Goal: Task Accomplishment & Management: Use online tool/utility

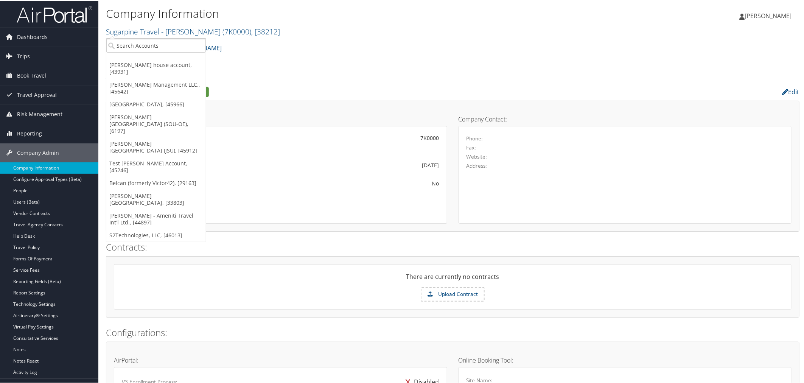
drag, startPoint x: 254, startPoint y: 53, endPoint x: 250, endPoint y: 52, distance: 4.3
click at [254, 53] on div "Sugarpine Travel - Kathy Patrik Account Structure Sugarpine Travel - Kathy Patr…" at bounding box center [452, 50] width 693 height 20
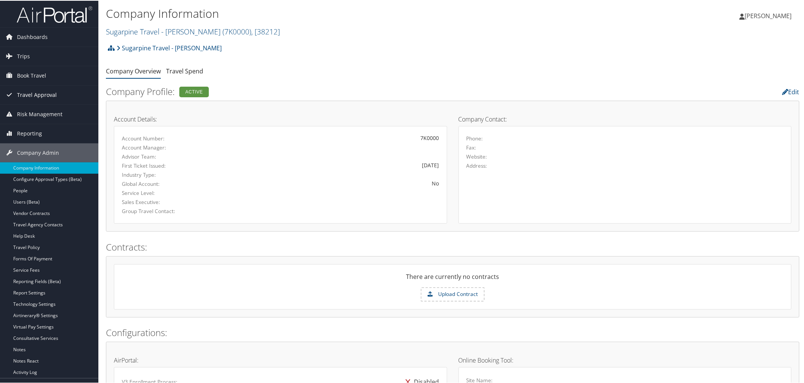
click at [34, 92] on span "Travel Approval" at bounding box center [37, 94] width 40 height 19
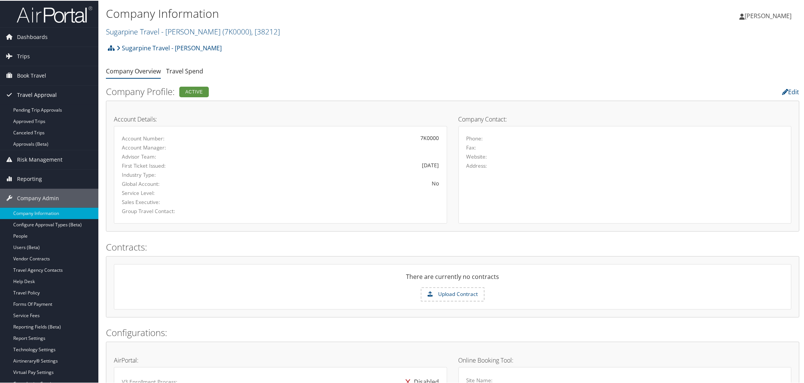
click at [38, 92] on span "Travel Approval" at bounding box center [37, 94] width 40 height 19
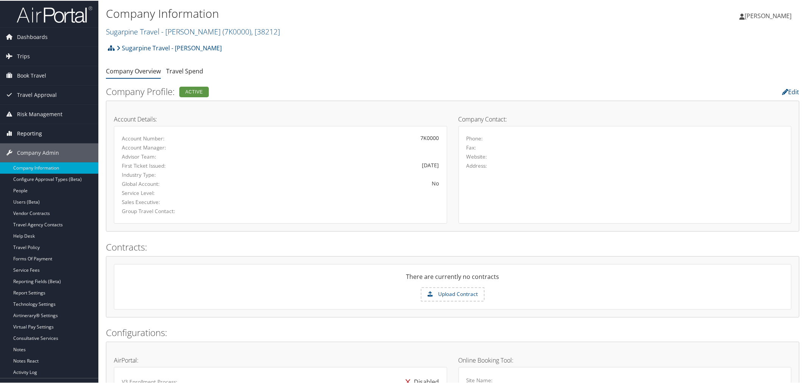
click at [26, 130] on span "Reporting" at bounding box center [29, 132] width 25 height 19
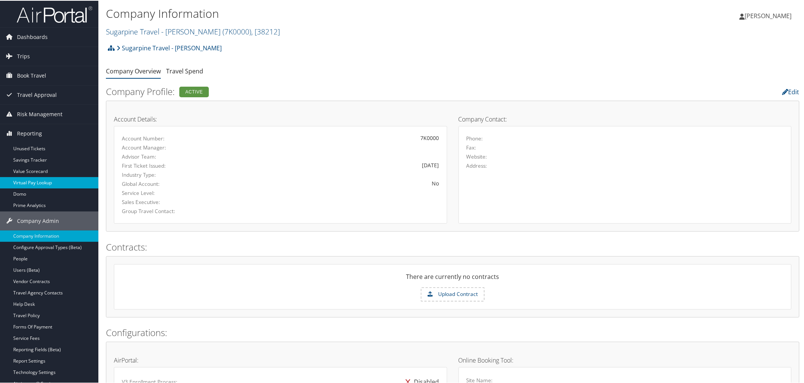
click at [30, 180] on link "Virtual Pay Lookup" at bounding box center [49, 181] width 98 height 11
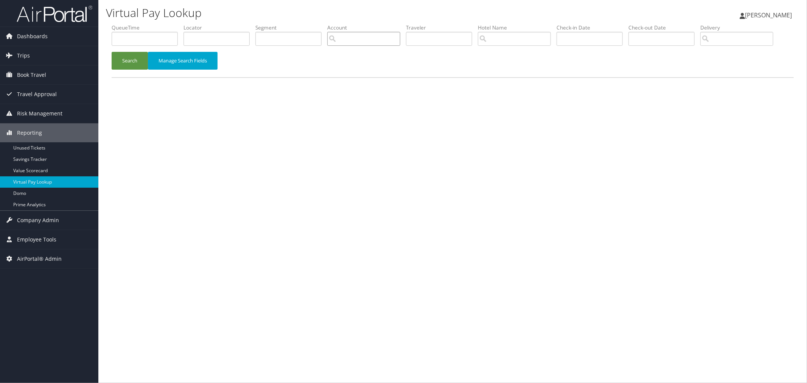
click at [394, 39] on input "search" at bounding box center [363, 39] width 73 height 14
paste input "35405"
drag, startPoint x: 357, startPoint y: 55, endPoint x: 345, endPoint y: 55, distance: 11.7
click at [356, 55] on div "UW Social Work (UWA012)" at bounding box center [385, 53] width 88 height 8
type input "UW Social Work"
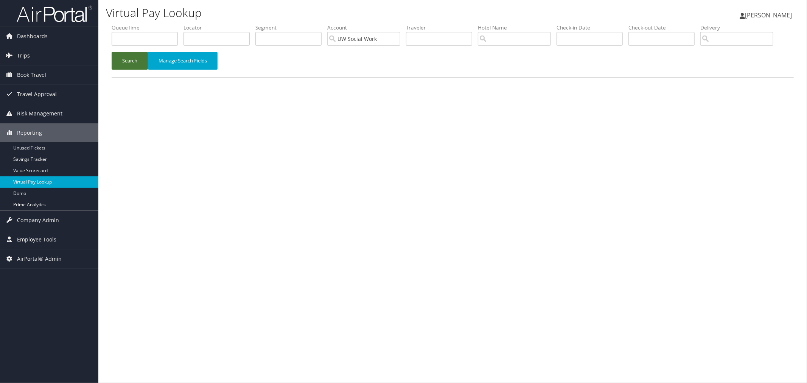
click at [129, 70] on button "Search" at bounding box center [130, 61] width 36 height 18
click at [161, 38] on input "text" at bounding box center [145, 39] width 66 height 14
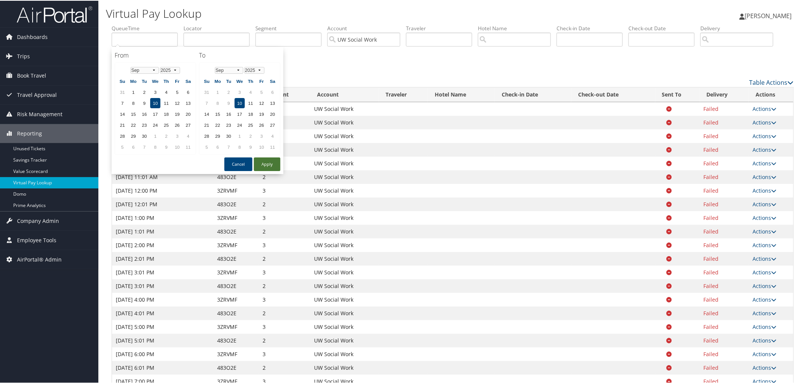
click at [266, 160] on button "Apply" at bounding box center [267, 164] width 26 height 14
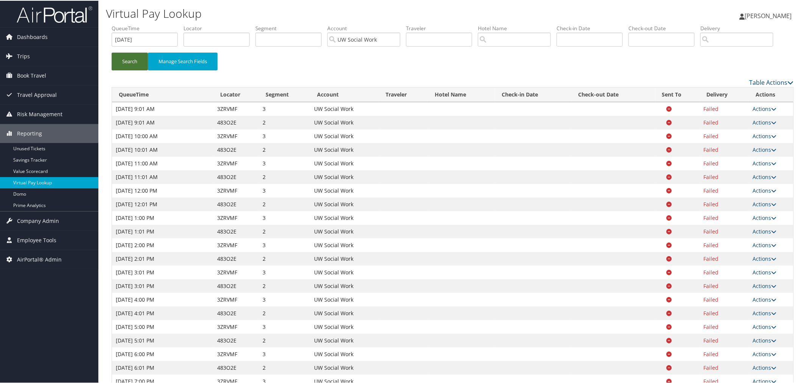
click at [134, 70] on button "Search" at bounding box center [130, 61] width 36 height 18
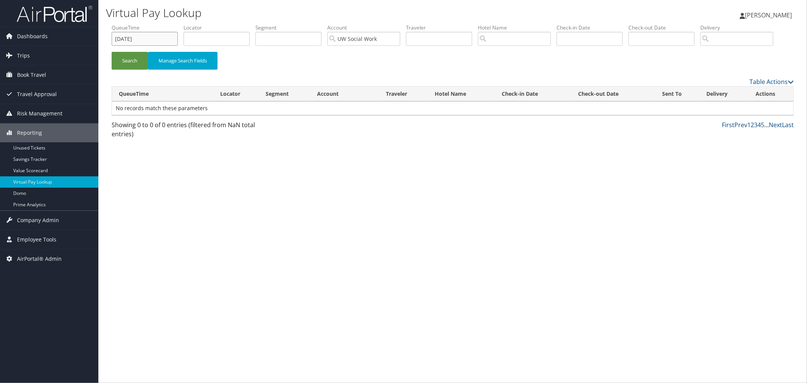
click at [160, 38] on input "09/10/2025" at bounding box center [145, 39] width 66 height 14
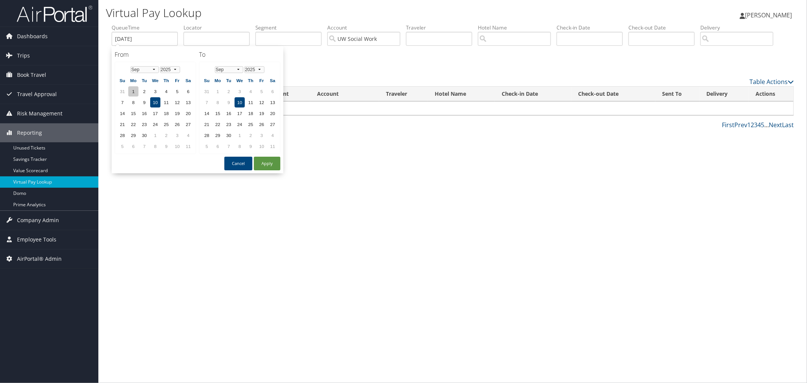
click at [131, 91] on td "1" at bounding box center [133, 91] width 10 height 10
click at [256, 160] on button "Apply" at bounding box center [267, 164] width 26 height 14
type input "09/01/2025 - 09/10/2025"
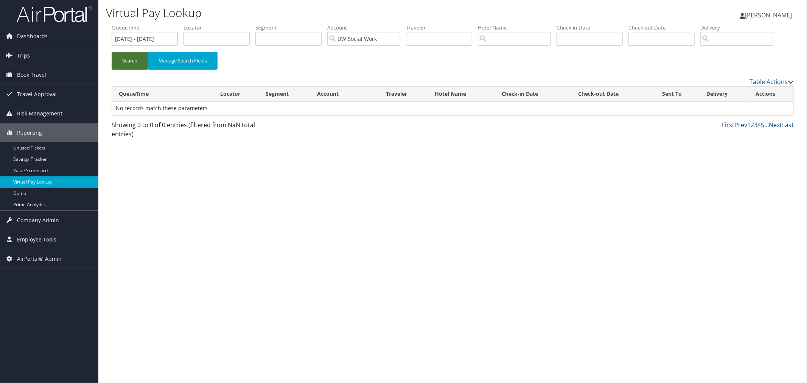
click at [119, 70] on button "Search" at bounding box center [130, 61] width 36 height 18
click at [373, 37] on input "UW Social Work" at bounding box center [363, 39] width 73 height 14
paste input "30699"
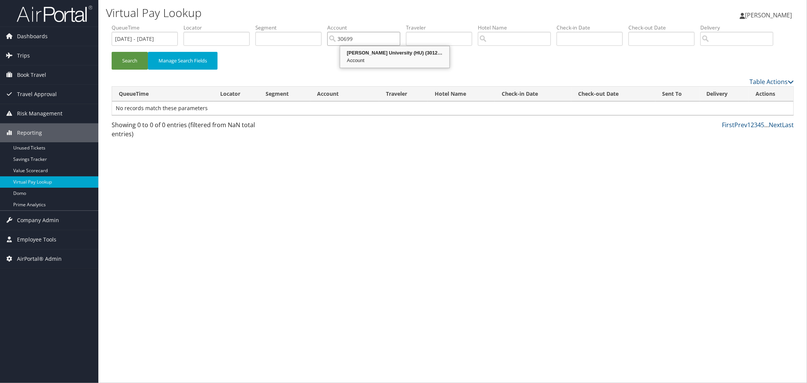
click at [374, 50] on div "Howard University (HU) (301279)" at bounding box center [394, 53] width 107 height 8
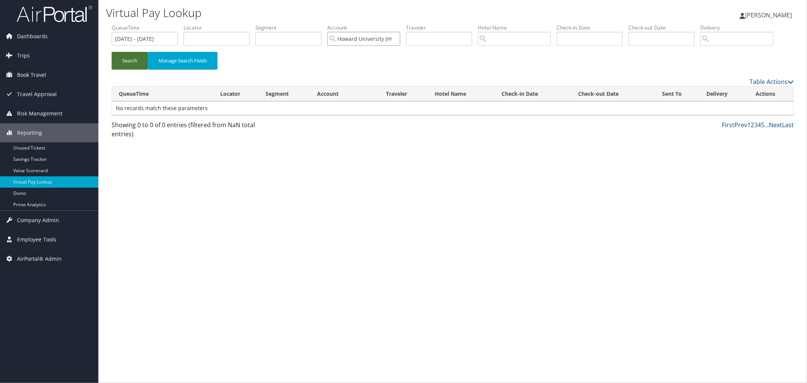
type input "Howard University (HU)"
click at [123, 70] on button "Search" at bounding box center [130, 61] width 36 height 18
click at [371, 35] on input "Howard University (HU)" at bounding box center [363, 39] width 73 height 14
paste input "5711"
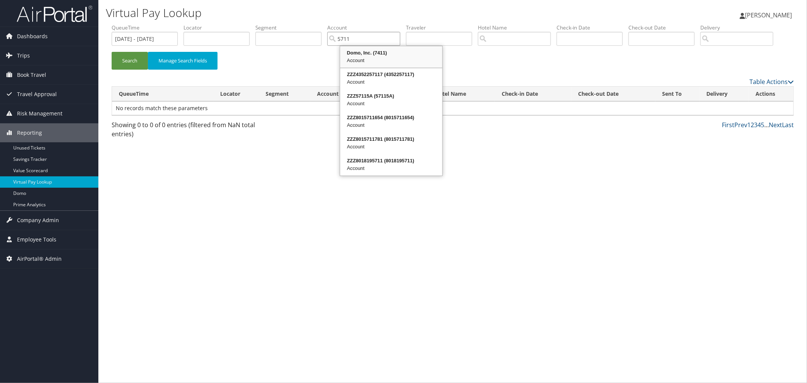
click at [390, 57] on div "Account" at bounding box center [391, 61] width 100 height 8
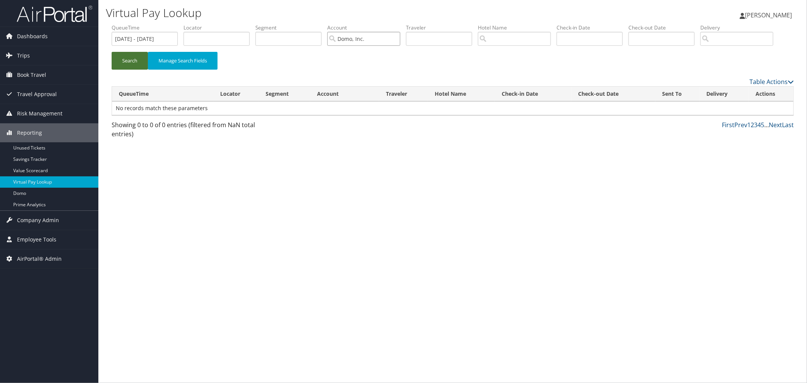
type input "Domo, Inc."
click at [134, 70] on button "Search" at bounding box center [130, 61] width 36 height 18
drag, startPoint x: 375, startPoint y: 39, endPoint x: 342, endPoint y: 38, distance: 33.3
click at [342, 38] on input "Domo, Inc." at bounding box center [363, 39] width 73 height 14
paste input "UWA005"
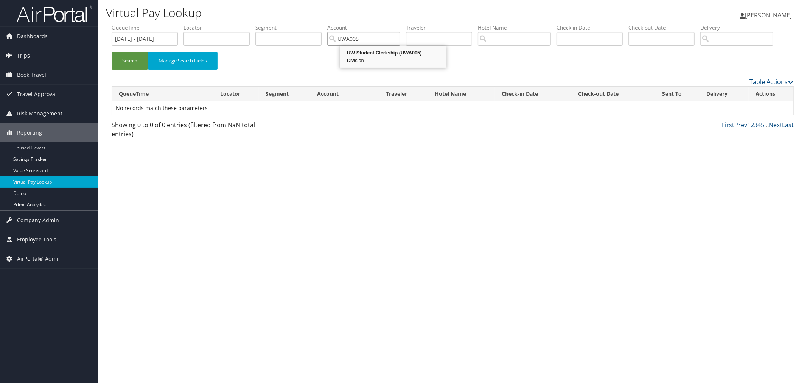
click at [418, 52] on div "UW Student Clerkship (UWA005)" at bounding box center [393, 53] width 104 height 8
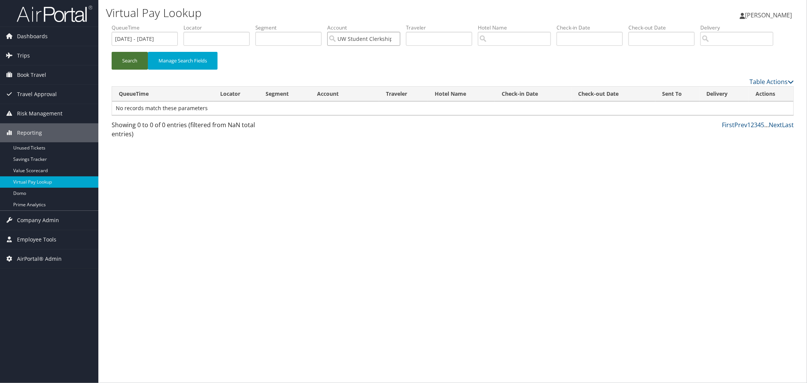
type input "UW Student Clerkship"
click at [138, 70] on button "Search" at bounding box center [130, 61] width 36 height 18
click at [400, 39] on input "UW Student Clerkship" at bounding box center [363, 39] width 73 height 14
click at [379, 39] on input "search" at bounding box center [363, 39] width 73 height 14
paste input "UWA011"
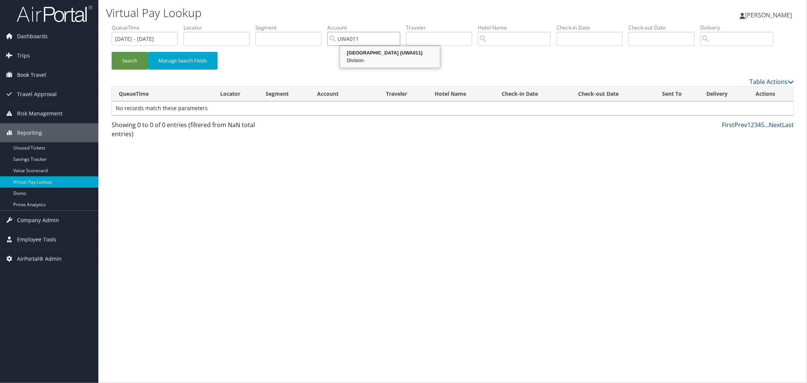
click at [360, 54] on div "UW Bothell Campus (UWA011)" at bounding box center [390, 53] width 98 height 8
type input "UW Bothell Campus"
click at [132, 70] on button "Search" at bounding box center [130, 61] width 36 height 18
drag, startPoint x: 401, startPoint y: 36, endPoint x: 345, endPoint y: 36, distance: 55.6
click at [345, 36] on input "UW Bothell Campus" at bounding box center [363, 39] width 73 height 14
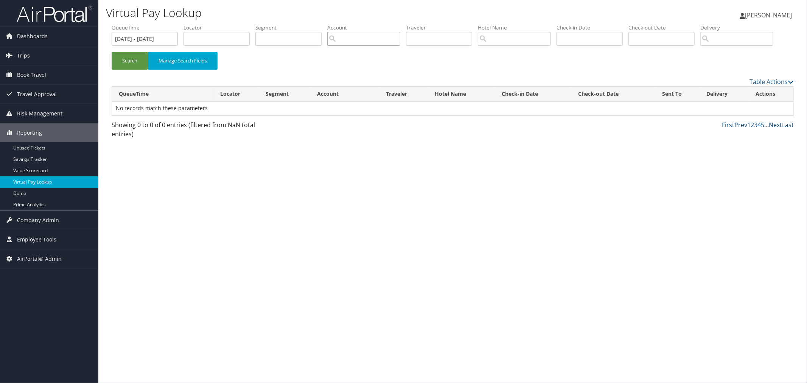
paste input "0CA775"
drag, startPoint x: 377, startPoint y: 50, endPoint x: 371, endPoint y: 51, distance: 6.0
click at [377, 50] on div "Pixar (0CA775)" at bounding box center [378, 53] width 74 height 8
click at [134, 70] on button "Search" at bounding box center [130, 61] width 36 height 18
drag, startPoint x: 367, startPoint y: 40, endPoint x: 332, endPoint y: 40, distance: 35.2
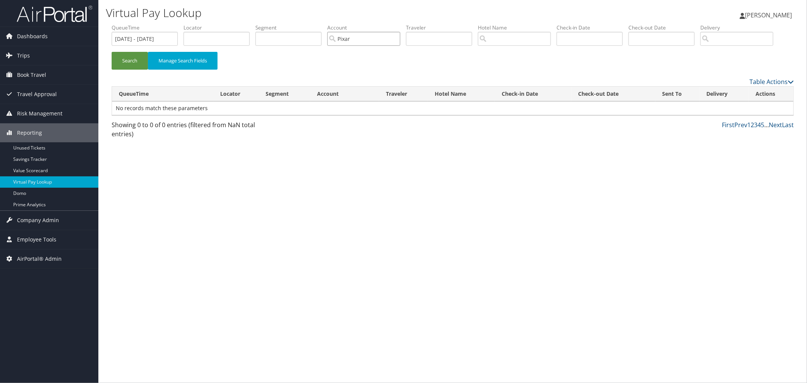
click at [332, 24] on ul "QueueTime 09/01/2025 - 09/10/2025 Locator Segment Account Pixar Traveler Hotel …" at bounding box center [453, 24] width 682 height 0
click at [348, 61] on div "Account" at bounding box center [404, 61] width 126 height 8
type input "Ohlmeyer Kusserow Group (OKG)"
click at [135, 70] on button "Search" at bounding box center [130, 61] width 36 height 18
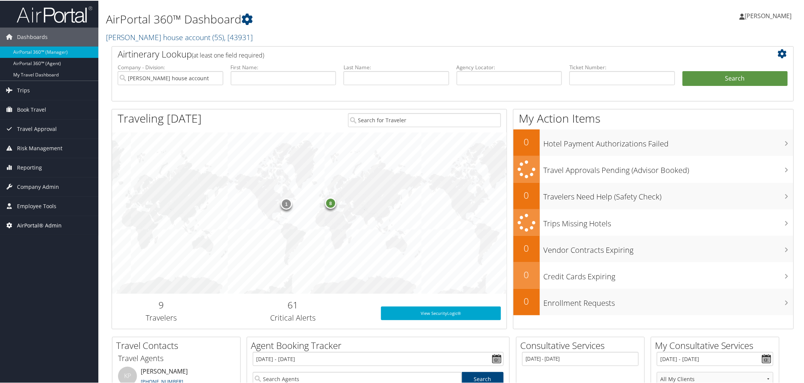
click at [48, 225] on span "AirPortal® Admin" at bounding box center [39, 224] width 45 height 19
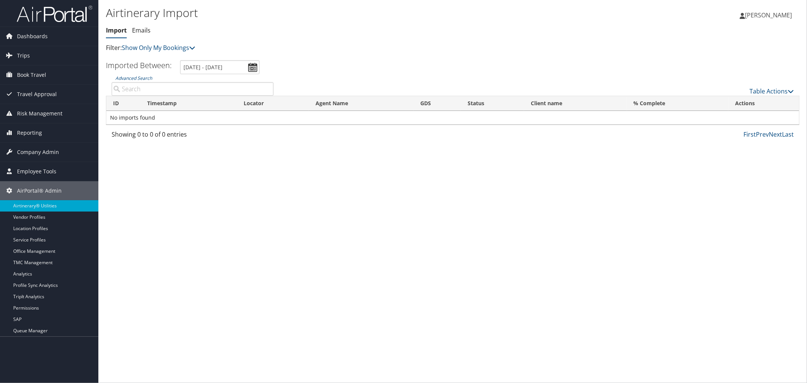
click at [171, 84] on input "Advanced Search" at bounding box center [193, 89] width 162 height 14
paste input "DC7RL8"
type input "DC7RL8"
click at [167, 47] on link "Show Only My Bookings" at bounding box center [158, 47] width 73 height 8
click at [166, 59] on link "Show My TMC Bookings" at bounding box center [173, 59] width 99 height 13
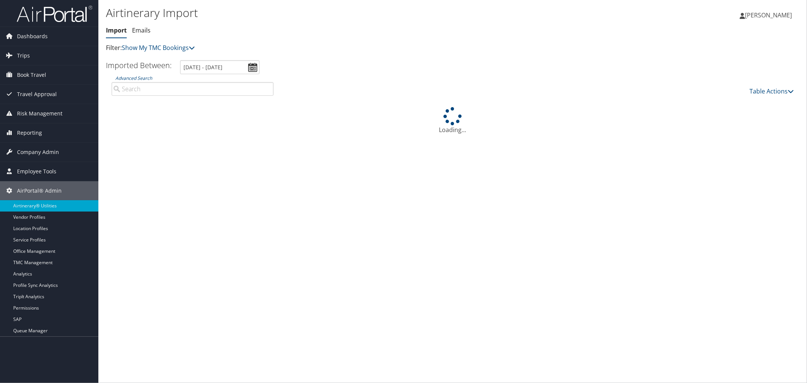
click at [149, 89] on input "Advanced Search" at bounding box center [193, 89] width 162 height 14
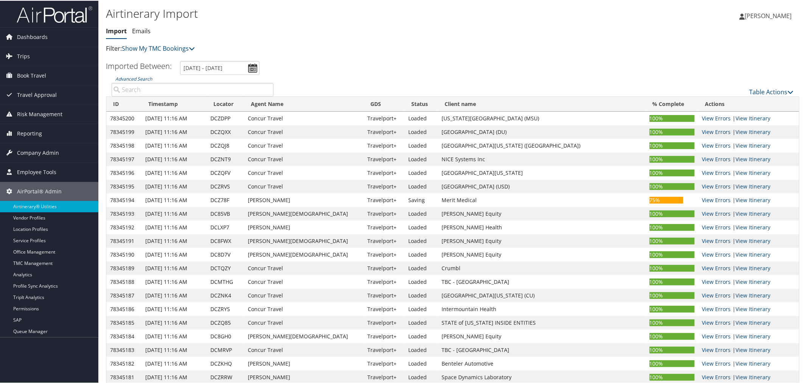
paste input "DC7RL8"
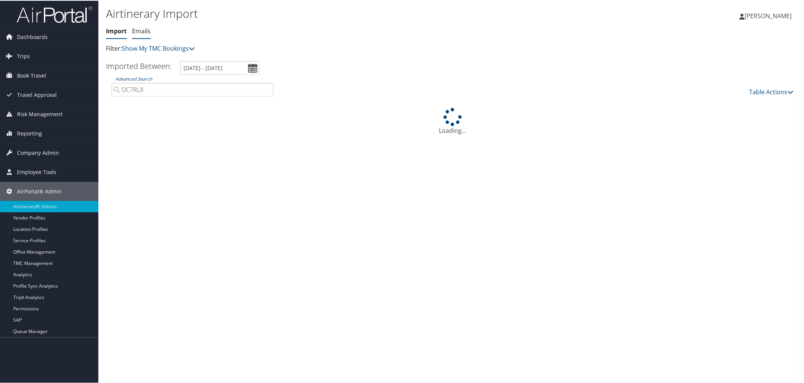
type input "DC7RL8"
drag, startPoint x: 142, startPoint y: 31, endPoint x: 168, endPoint y: 5, distance: 37.2
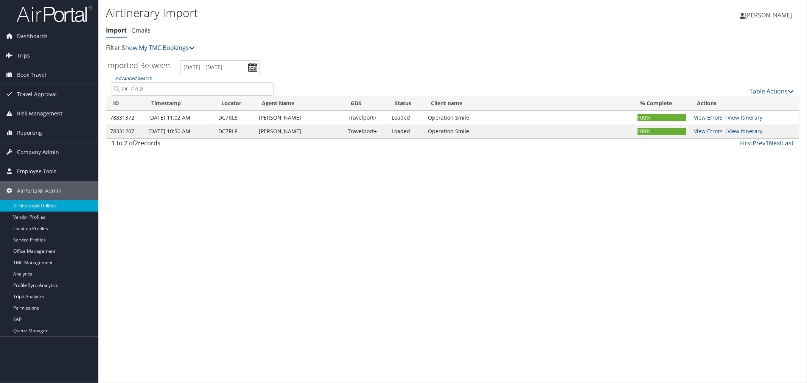
click at [165, 88] on input "DC7RL8" at bounding box center [193, 89] width 162 height 14
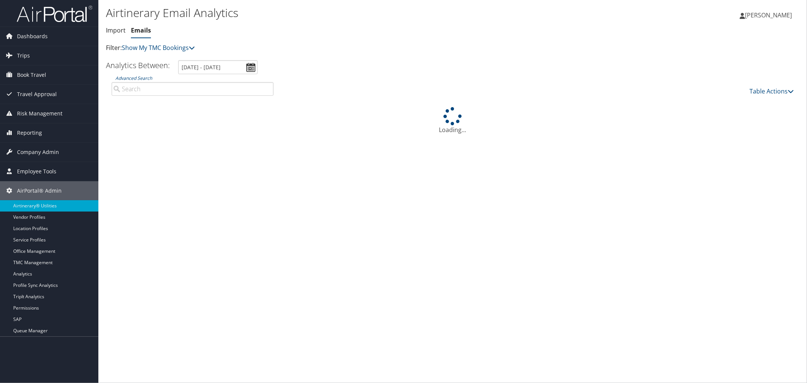
click at [152, 90] on input "Advanced Search" at bounding box center [193, 89] width 162 height 14
paste input "DC7RL8"
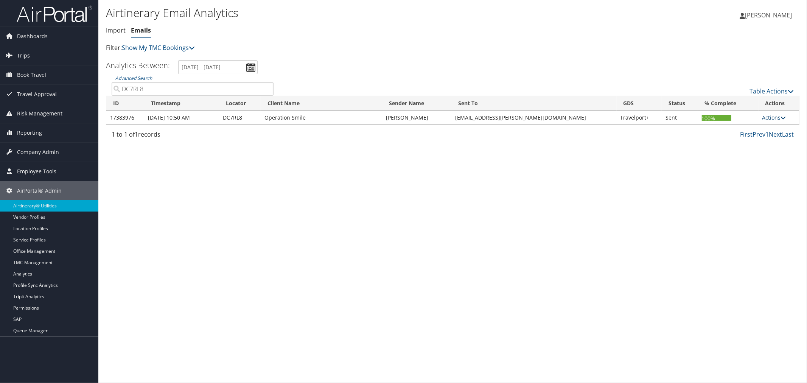
click at [763, 116] on link "Actions" at bounding box center [774, 117] width 24 height 7
click at [750, 129] on link "View Errors" at bounding box center [759, 128] width 48 height 13
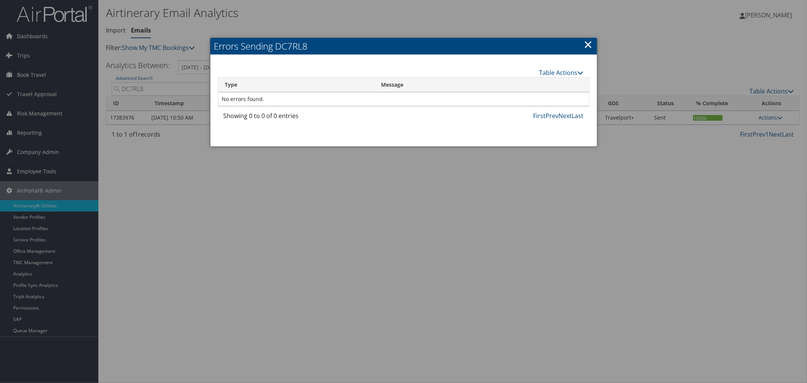
drag, startPoint x: 584, startPoint y: 39, endPoint x: 589, endPoint y: 42, distance: 5.4
click at [584, 40] on link "×" at bounding box center [588, 44] width 9 height 15
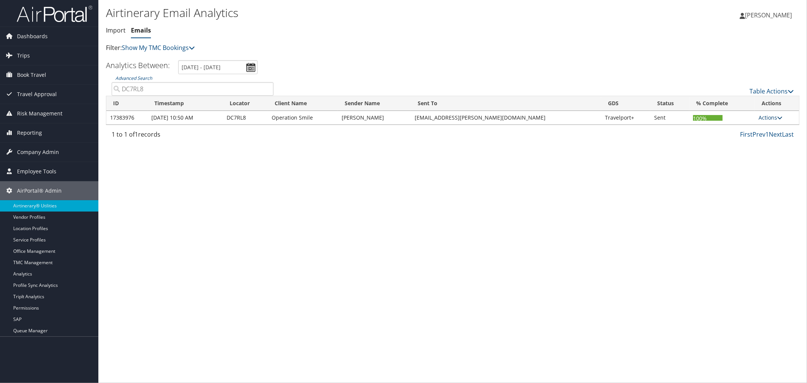
click at [769, 116] on link "Actions" at bounding box center [770, 117] width 24 height 7
click at [768, 152] on link "View CCs" at bounding box center [757, 154] width 48 height 13
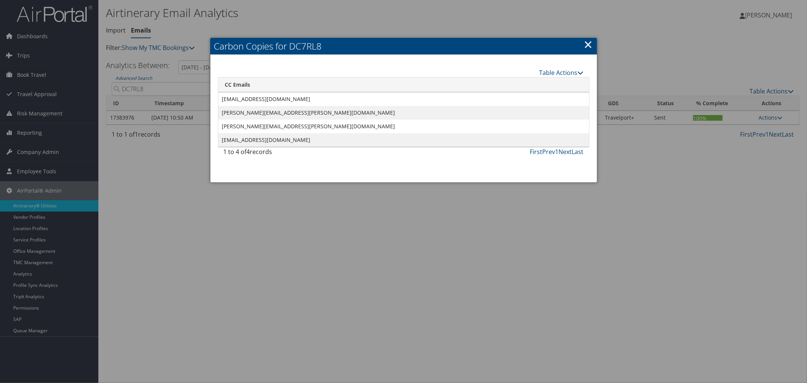
drag, startPoint x: 590, startPoint y: 42, endPoint x: 674, endPoint y: 79, distance: 91.4
click at [590, 42] on link "×" at bounding box center [588, 44] width 9 height 15
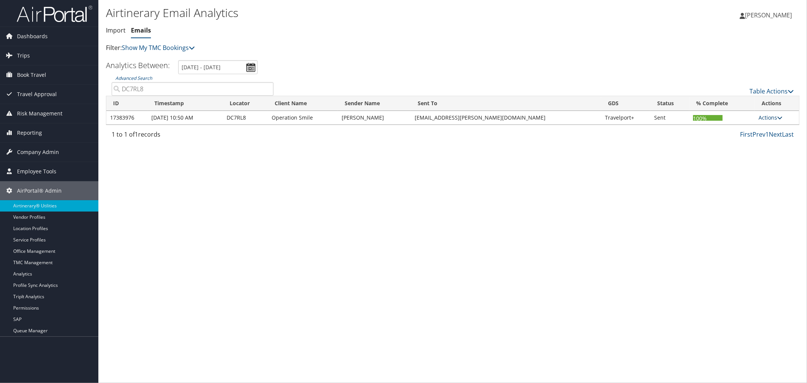
click at [769, 118] on link "Actions" at bounding box center [770, 117] width 24 height 7
click at [758, 139] on link "View Itinerary" at bounding box center [757, 141] width 48 height 13
click at [763, 118] on link "Actions" at bounding box center [770, 117] width 24 height 7
click at [757, 153] on link "View CCs" at bounding box center [757, 154] width 48 height 13
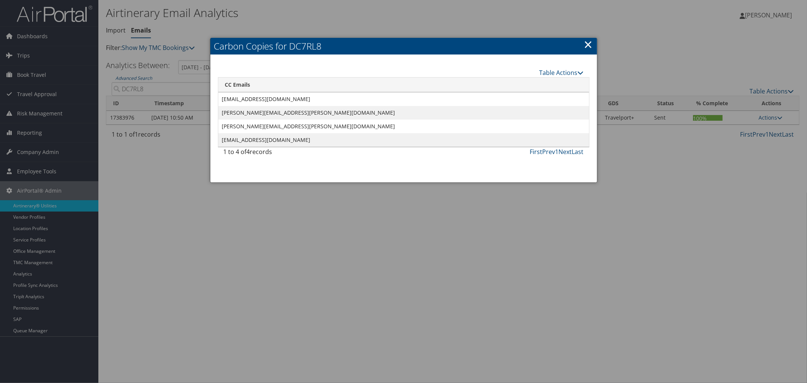
click at [590, 42] on link "×" at bounding box center [588, 44] width 9 height 15
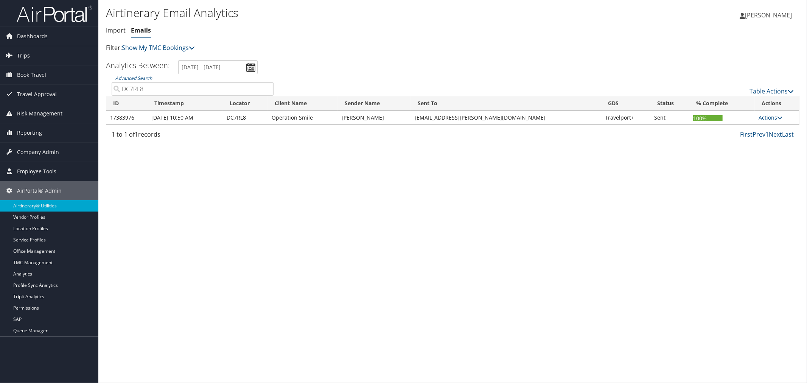
click at [415, 28] on ul "Import Emails" at bounding box center [337, 31] width 462 height 14
click at [767, 89] on link "Table Actions" at bounding box center [771, 91] width 44 height 8
click at [722, 116] on link "Email itinerary" at bounding box center [746, 115] width 99 height 13
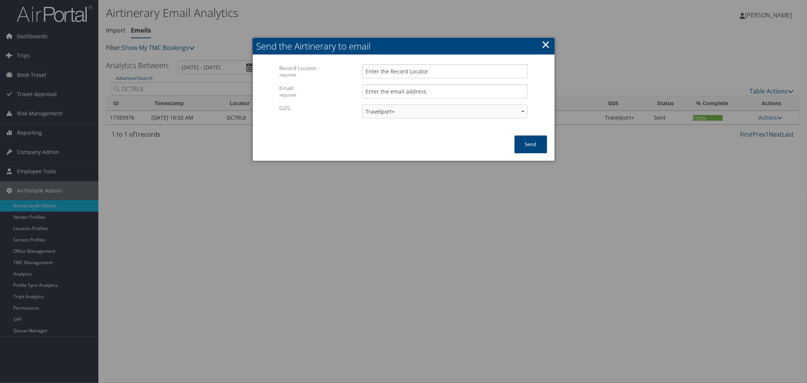
click at [542, 44] on link "×" at bounding box center [546, 44] width 9 height 15
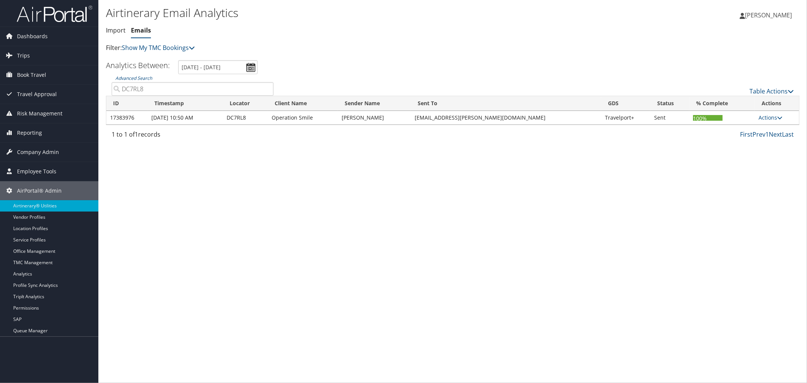
click at [157, 91] on input "DC7RL8" at bounding box center [193, 89] width 162 height 14
drag, startPoint x: 153, startPoint y: 86, endPoint x: 115, endPoint y: 92, distance: 37.8
click at [115, 92] on input "DC7RL8" at bounding box center [193, 89] width 162 height 14
click at [152, 89] on input "DC7RL8" at bounding box center [193, 89] width 162 height 14
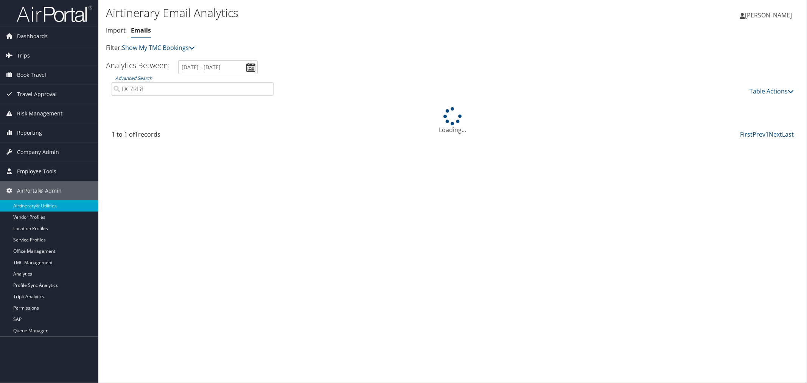
type input "DC7RL8"
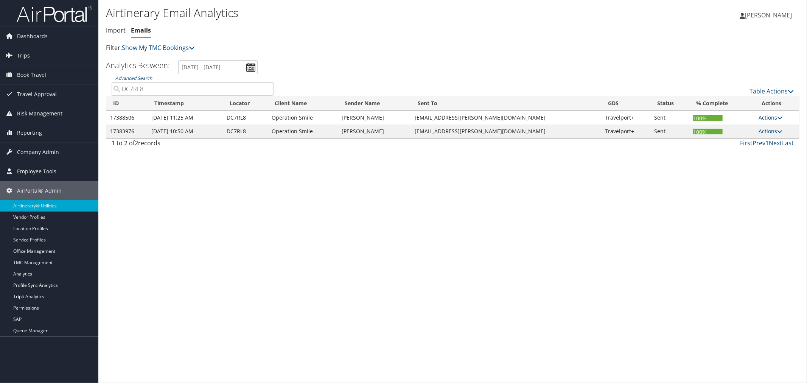
click at [766, 116] on link "Actions" at bounding box center [770, 117] width 24 height 7
click at [762, 149] on link "View CCs" at bounding box center [757, 154] width 48 height 13
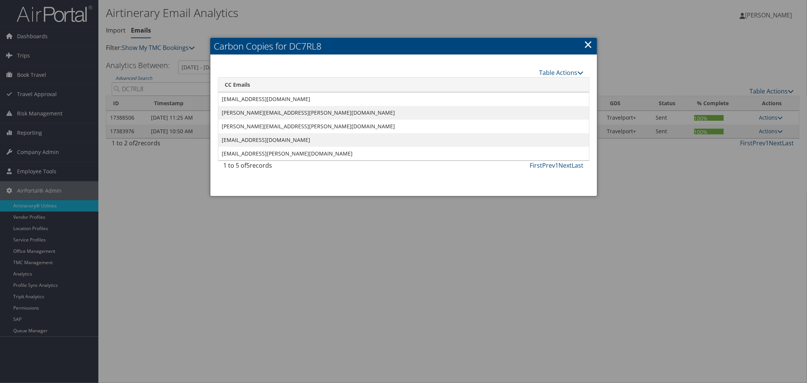
click at [588, 46] on link "×" at bounding box center [588, 44] width 9 height 15
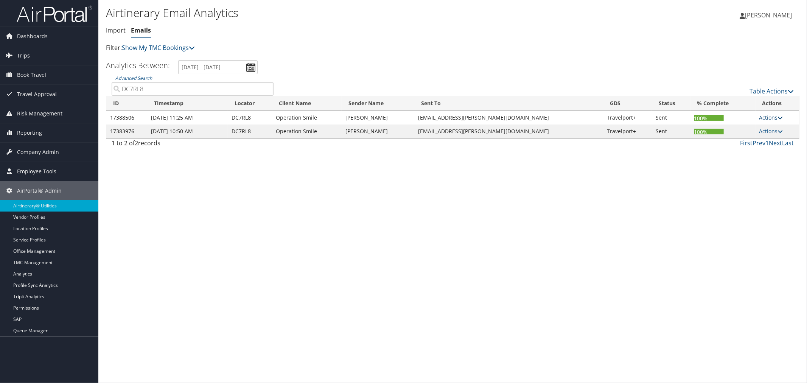
click at [762, 118] on link "Actions" at bounding box center [771, 117] width 24 height 7
click at [752, 138] on link "View Itinerary" at bounding box center [757, 141] width 48 height 13
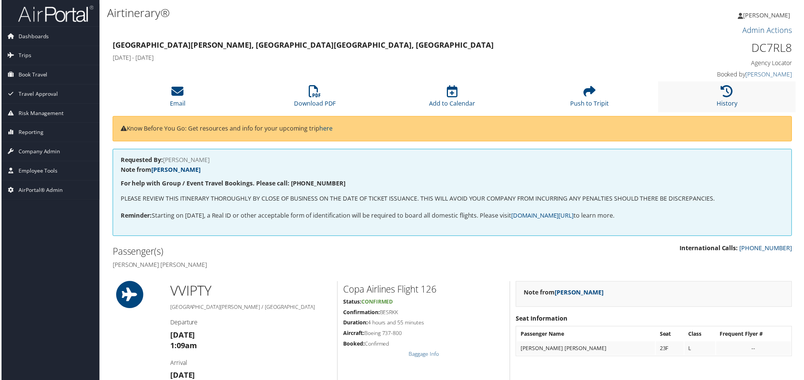
click at [698, 97] on li "History" at bounding box center [728, 97] width 138 height 31
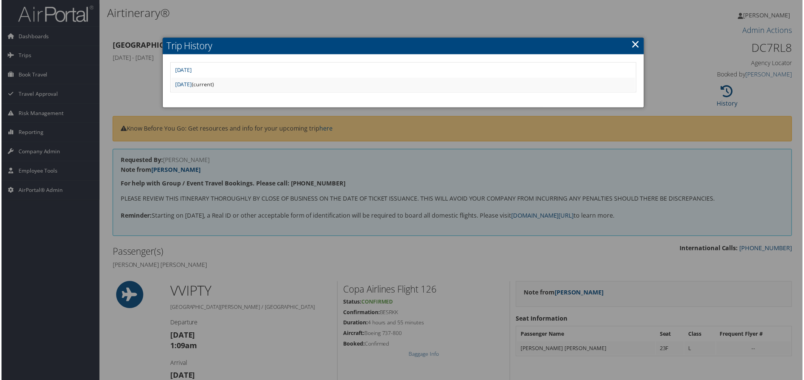
click at [355, 23] on div at bounding box center [403, 191] width 807 height 383
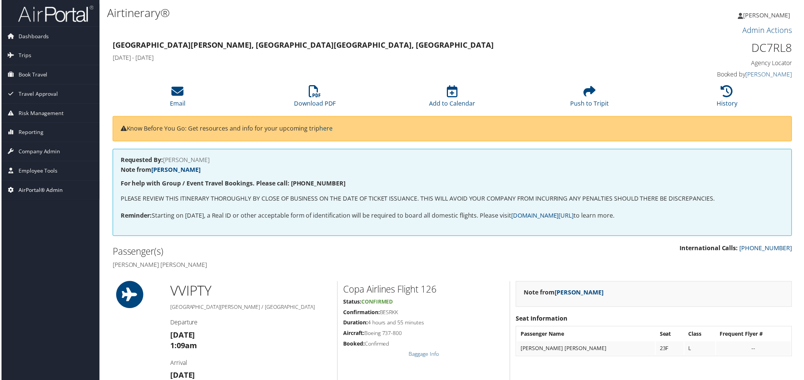
click at [54, 187] on span "AirPortal® Admin" at bounding box center [39, 190] width 45 height 19
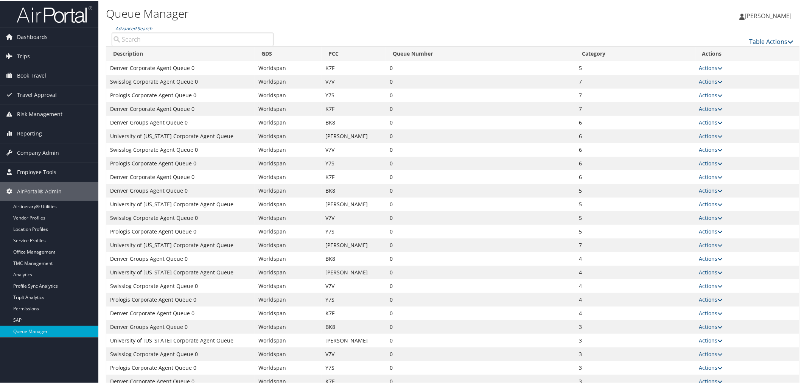
click at [147, 37] on input "Advanced Search" at bounding box center [193, 39] width 162 height 14
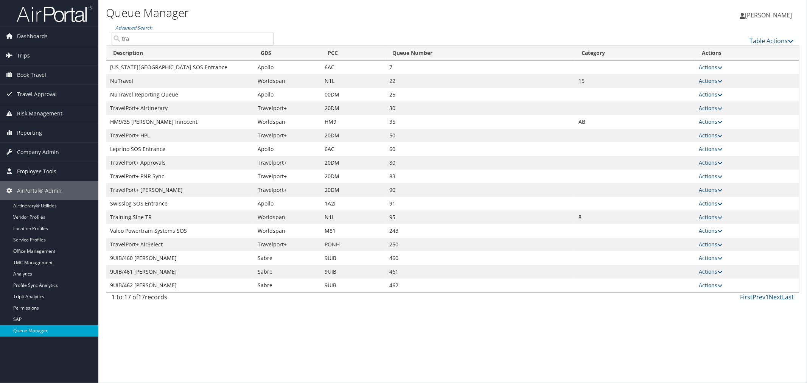
drag, startPoint x: 134, startPoint y: 38, endPoint x: 117, endPoint y: 38, distance: 16.3
click at [117, 38] on input "tra" at bounding box center [193, 39] width 162 height 14
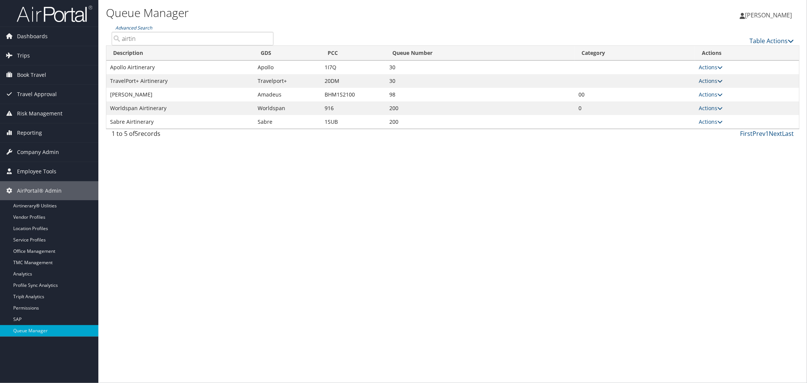
type input "airtin"
click at [704, 81] on link "Actions" at bounding box center [711, 80] width 24 height 7
click at [688, 138] on link "Push To Queue" at bounding box center [683, 143] width 78 height 13
type input "Push To Queue"
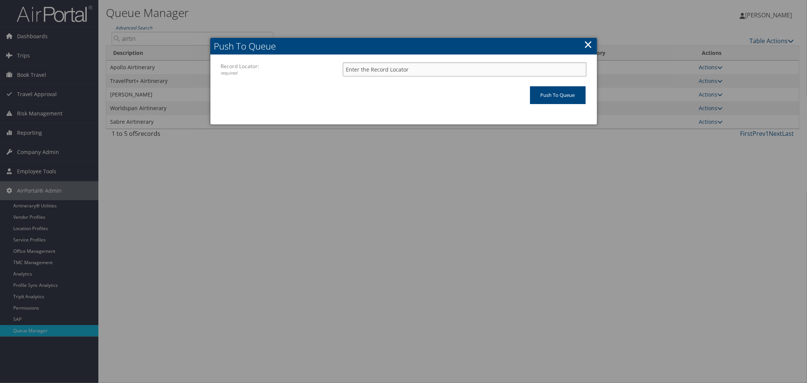
click at [436, 69] on input "Record Locator: required" at bounding box center [465, 69] width 244 height 14
paste input "DC7RL8"
type input "DC7RL8"
click at [534, 92] on input "Push To Queue" at bounding box center [558, 95] width 56 height 18
